Goal: Find specific page/section

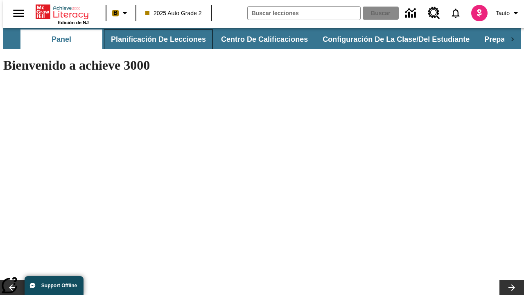
click at [154, 39] on button "Planificación de lecciones" at bounding box center [158, 39] width 109 height 20
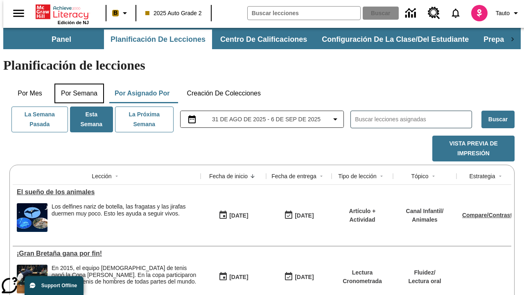
click at [77, 84] on button "Por semana" at bounding box center [79, 94] width 50 height 20
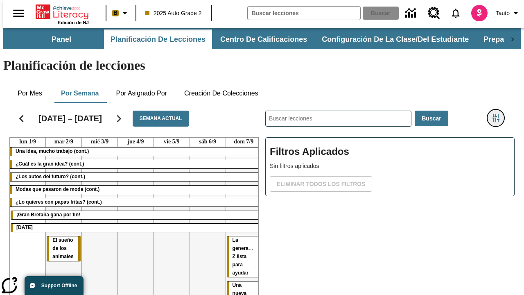
click at [499, 114] on icon "Menú lateral de filtros" at bounding box center [495, 117] width 7 height 7
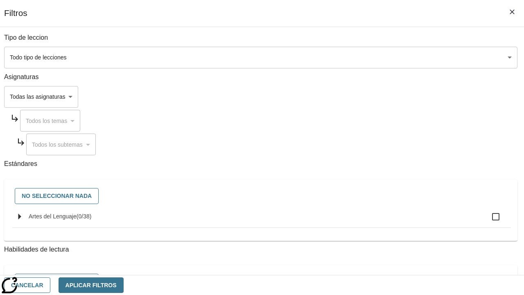
click at [361, 57] on body "[MEDICAL_DATA] al contenido principal Edición de NJ B 2025 Auto Grade 2 Buscar …" at bounding box center [262, 203] width 518 height 350
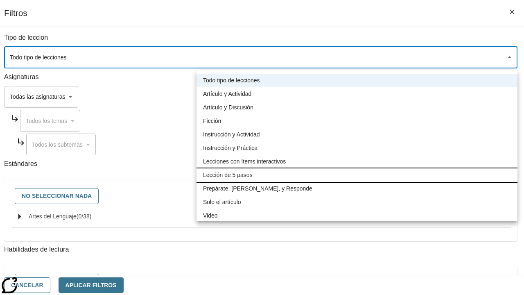
click at [357, 175] on li "Lección de 5 pasos" at bounding box center [357, 175] width 321 height 14
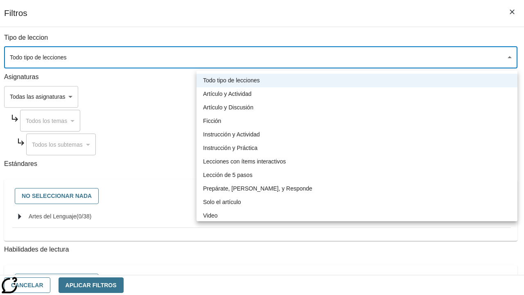
type input "1"
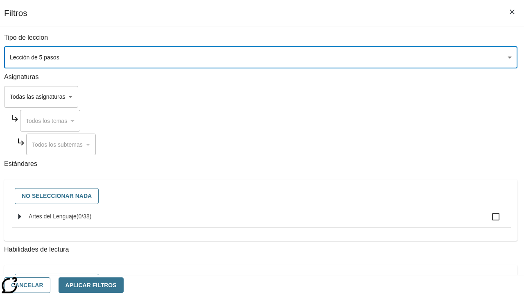
scroll to position [319, 0]
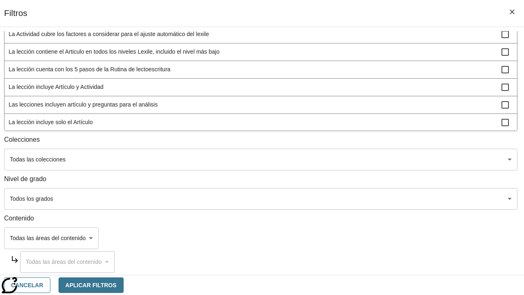
click at [360, 199] on body "[MEDICAL_DATA] al contenido principal Edición de NJ B 2025 Auto Grade 2 Buscar …" at bounding box center [262, 203] width 518 height 350
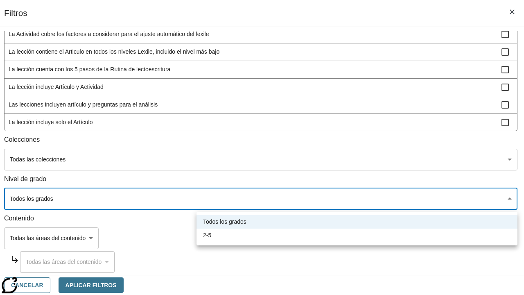
scroll to position [384, 2]
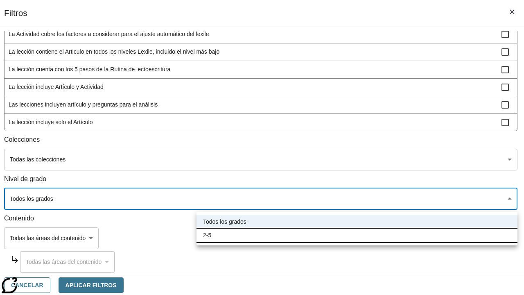
click at [357, 235] on li "2-5" at bounding box center [357, 235] width 321 height 14
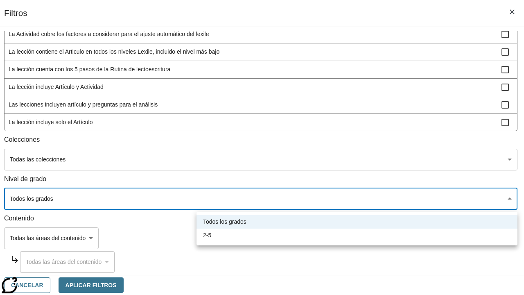
type input "1"
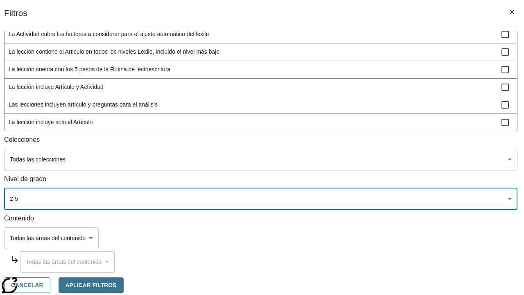
scroll to position [240, 0]
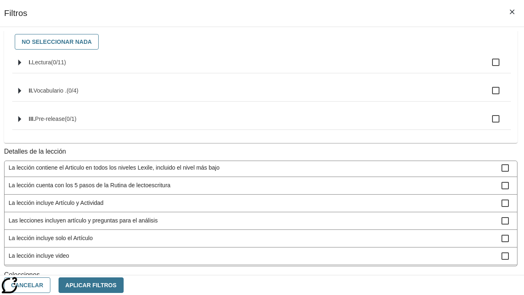
click at [360, 251] on span "La lección incluye video" at bounding box center [255, 255] width 493 height 9
checkbox input "true"
click at [124, 285] on button "Aplicar Filtros" at bounding box center [91, 285] width 65 height 16
